Goal: Task Accomplishment & Management: Manage account settings

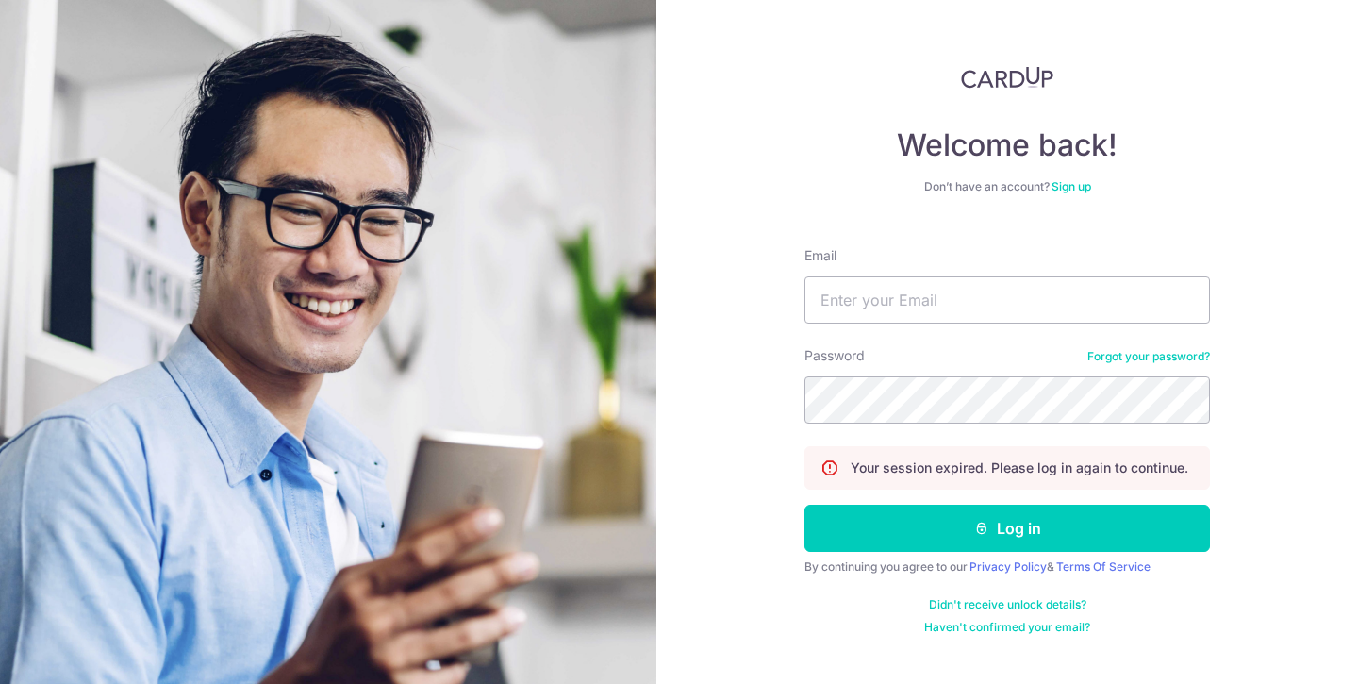
type input "[EMAIL_ADDRESS][DOMAIN_NAME]"
click at [805, 505] on button "Log in" at bounding box center [1008, 528] width 406 height 47
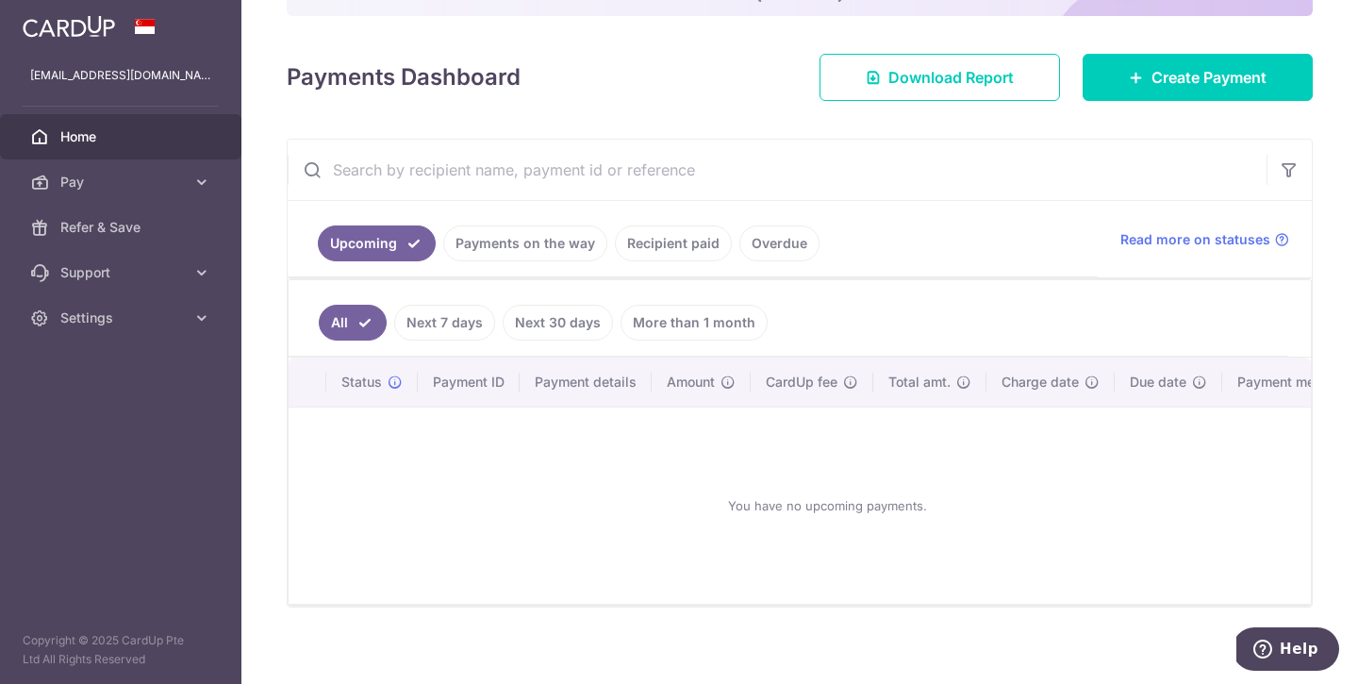
click at [520, 238] on link "Payments on the way" at bounding box center [525, 243] width 164 height 36
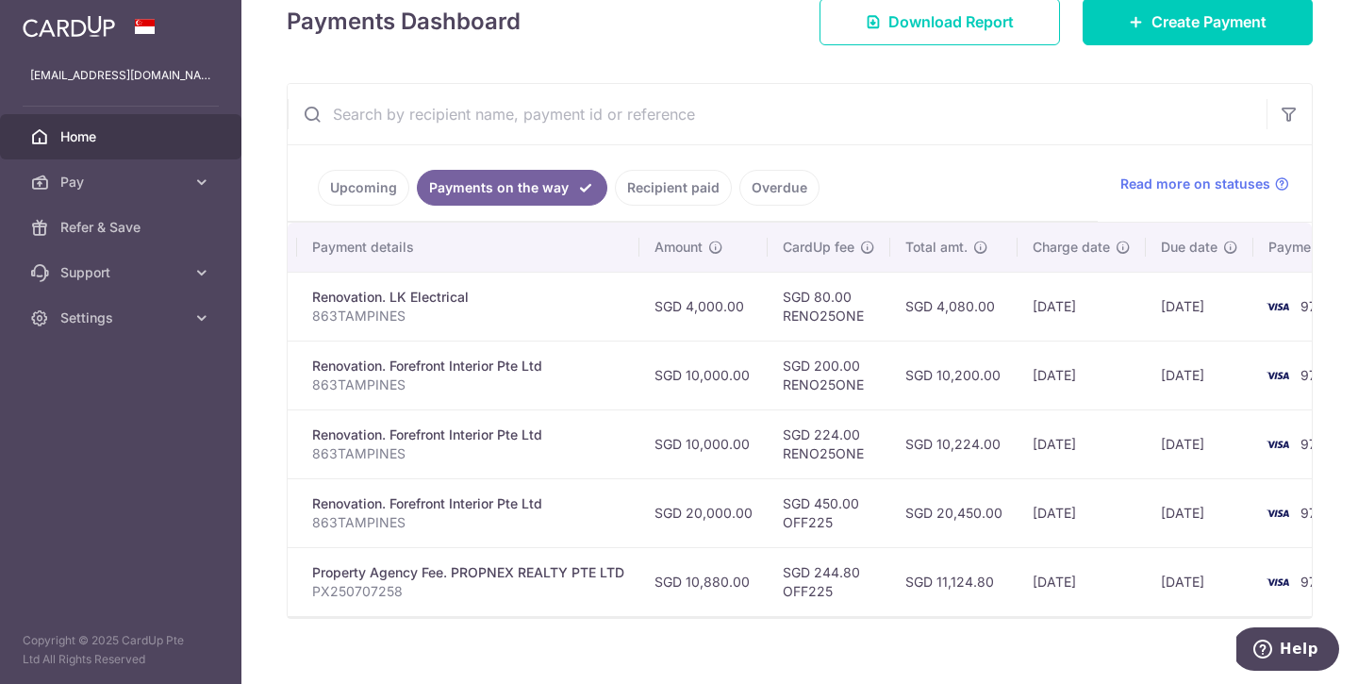
scroll to position [0, 357]
